Goal: Contribute content: Contribute content

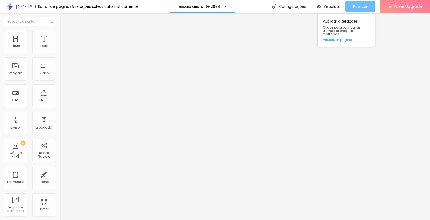
click at [358, 4] on span "Publicar" at bounding box center [360, 6] width 14 height 4
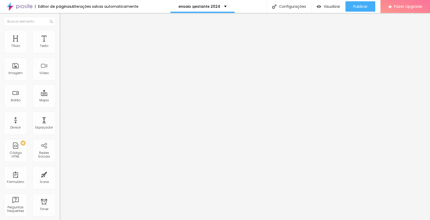
click at [60, 45] on span "Trocar imagem" at bounding box center [74, 42] width 28 height 4
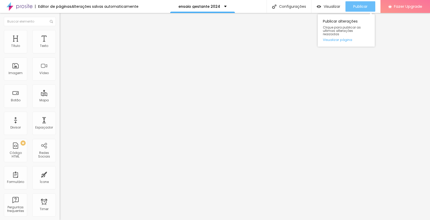
click at [360, 10] on div "Publicar" at bounding box center [360, 6] width 14 height 10
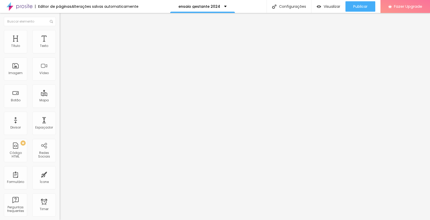
click at [60, 45] on span "Trocar imagem" at bounding box center [74, 42] width 28 height 4
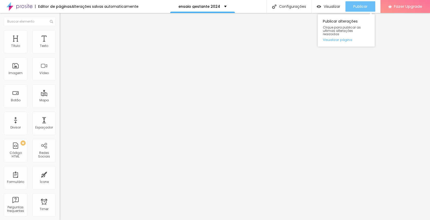
click at [363, 4] on span "Publicar" at bounding box center [360, 6] width 14 height 4
click at [360, 6] on span "Publicar" at bounding box center [360, 6] width 14 height 4
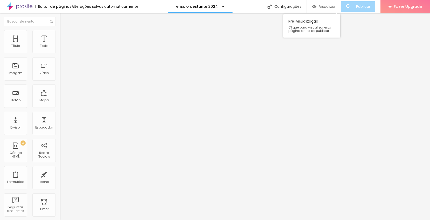
click at [331, 6] on span "Visualizar" at bounding box center [327, 6] width 17 height 4
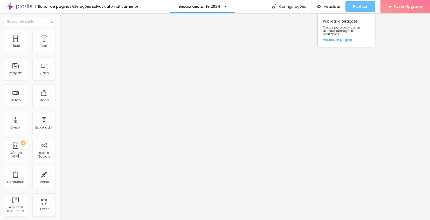
click at [354, 11] on div "Publicar" at bounding box center [360, 6] width 14 height 10
click at [369, 10] on button "Publicar" at bounding box center [360, 6] width 30 height 10
